Goal: Find specific page/section: Find specific page/section

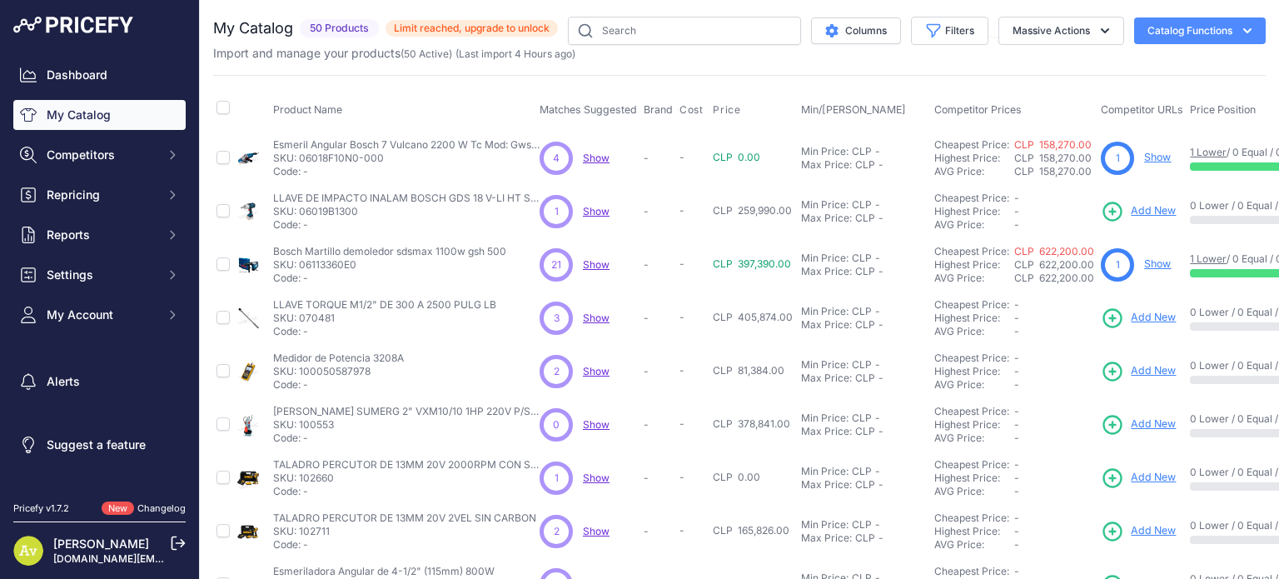
scroll to position [432, 0]
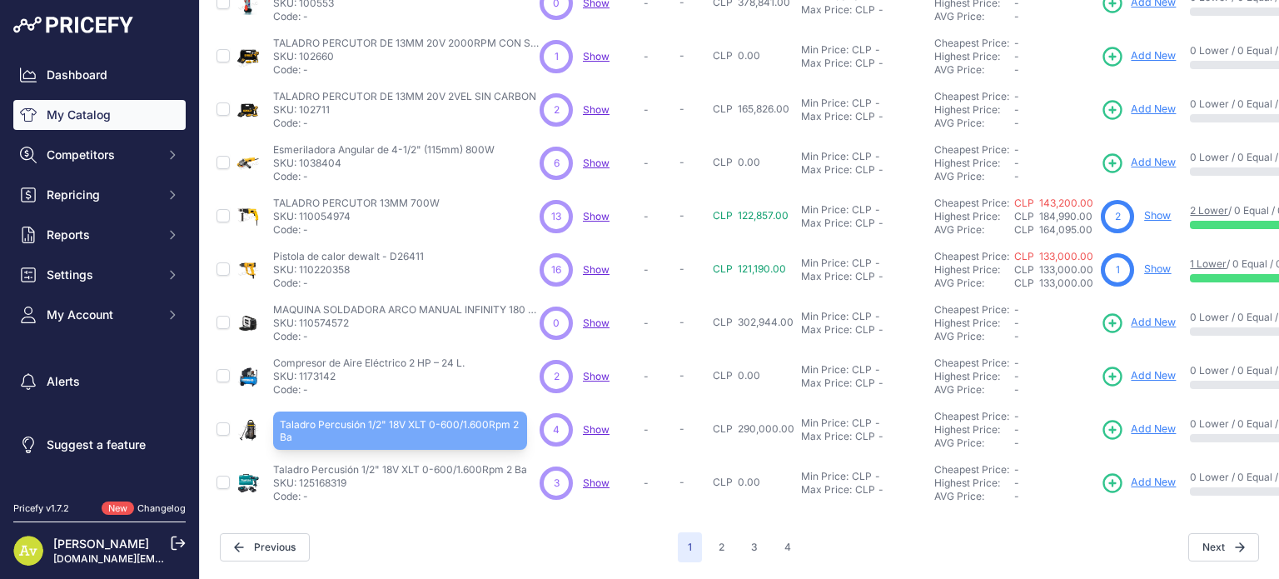
drag, startPoint x: 276, startPoint y: 454, endPoint x: 388, endPoint y: 454, distance: 111.6
click at [388, 463] on p "Taladro Percusión 1/2" 18V XLT 0-600/1.600Rpm 2 Ba" at bounding box center [400, 469] width 254 height 13
click at [363, 463] on p "Taladro Percusión 1/2" 18V XLT 0-600/1.600Rpm 2 Ba" at bounding box center [400, 469] width 254 height 13
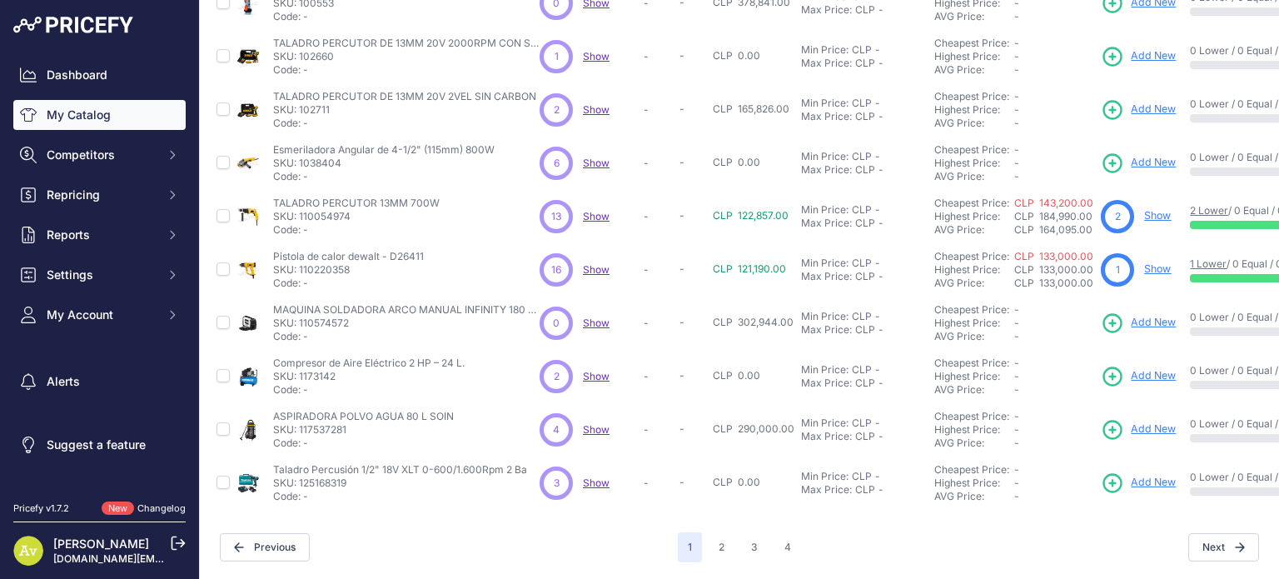
drag, startPoint x: 273, startPoint y: 457, endPoint x: 529, endPoint y: 460, distance: 255.6
click at [529, 463] on div "Taladro Percusión 1/2" 18V XLT 0-600/1.600Rpm 2 [PERSON_NAME] Percusión 1/2" 18…" at bounding box center [403, 483] width 260 height 40
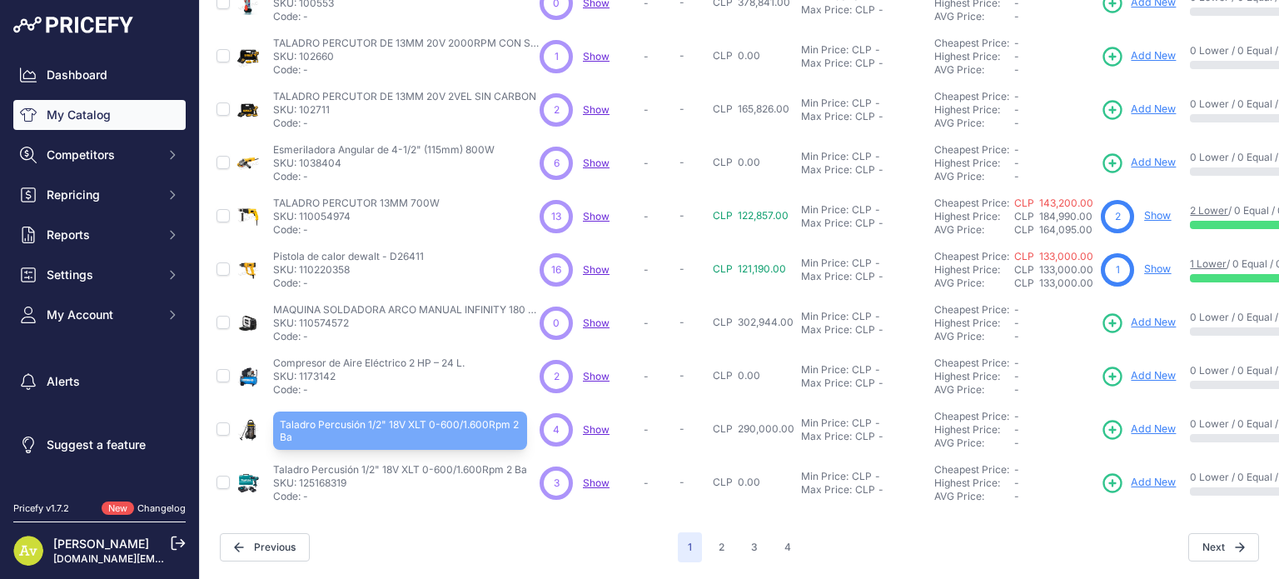
copy p "Taladro Percusión 1/2" 18V XLT 0-600/1.600Rpm 2 Ba"
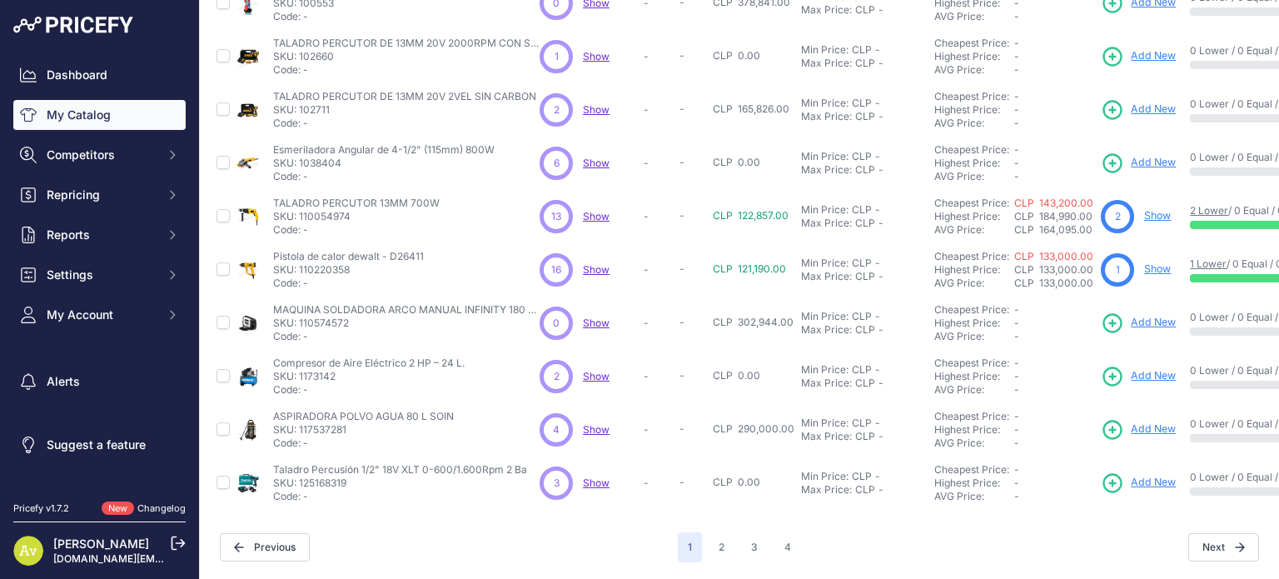
click at [601, 476] on span "Show" at bounding box center [596, 482] width 27 height 12
click at [380, 506] on div "My Catalog 50 Products" at bounding box center [739, 78] width 1052 height 967
click at [719, 534] on button "2" at bounding box center [722, 547] width 26 height 30
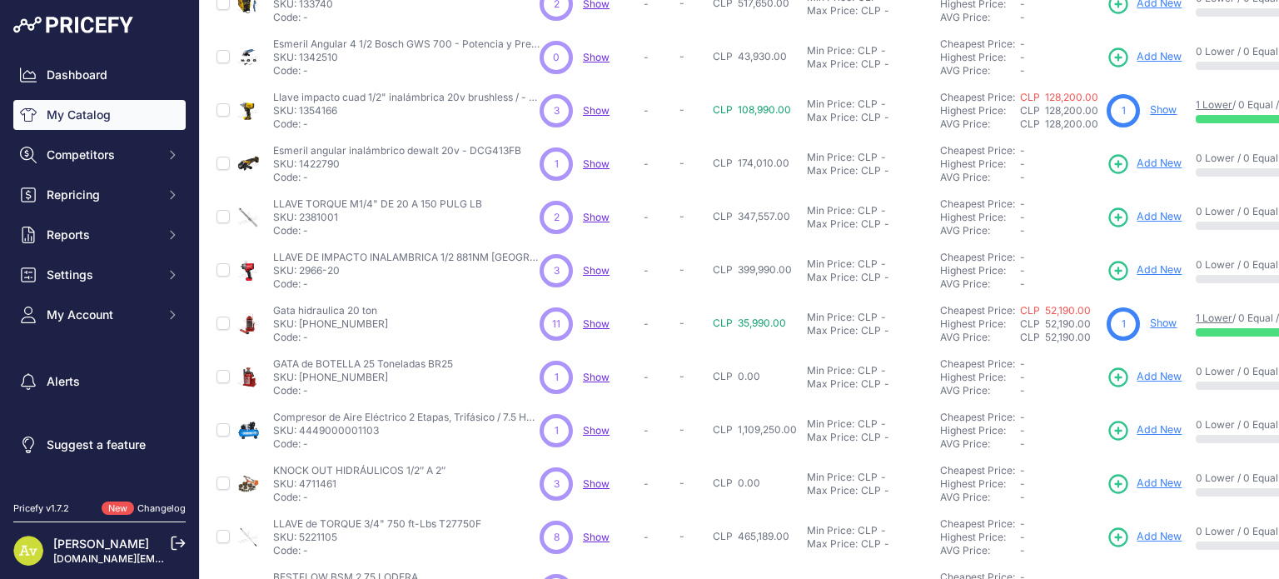
scroll to position [432, 0]
